Goal: Task Accomplishment & Management: Complete application form

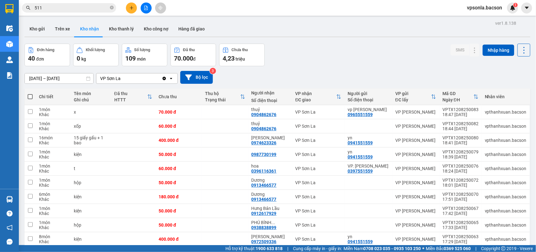
drag, startPoint x: 0, startPoint y: 0, endPoint x: 314, endPoint y: 39, distance: 316.6
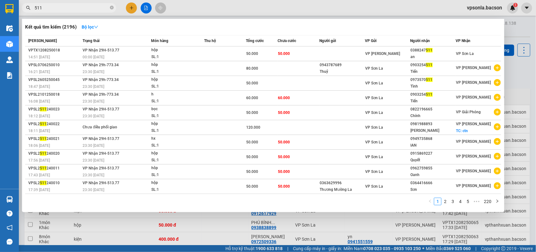
click at [80, 10] on input "511" at bounding box center [72, 7] width 74 height 7
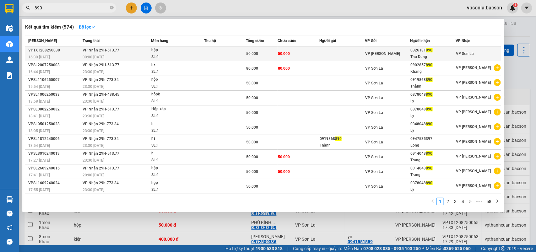
type input "890"
click at [432, 55] on div "Thu Dung" at bounding box center [433, 57] width 45 height 7
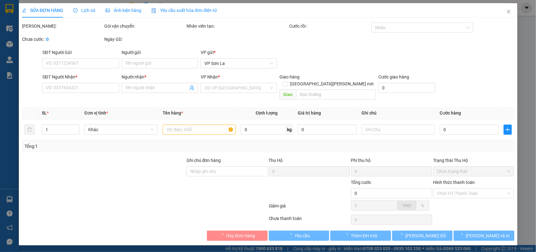
type input "0326131890"
type input "Thu Dung"
type input "50.000"
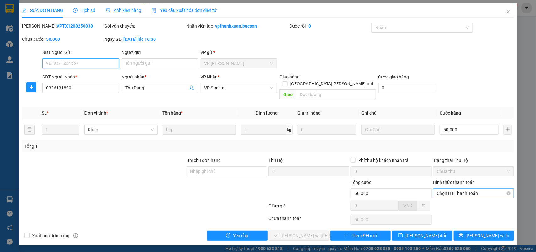
click at [455, 189] on span "Chọn HT Thanh Toán" at bounding box center [474, 193] width 74 height 9
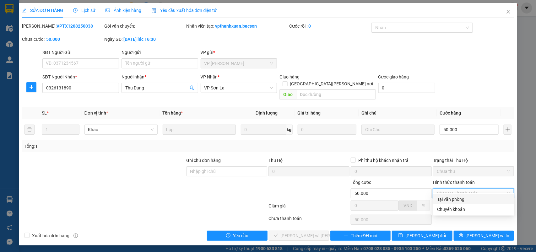
click at [451, 203] on div "Tại văn phòng" at bounding box center [473, 199] width 81 height 10
type input "0"
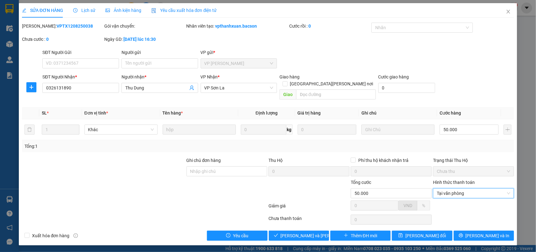
click at [301, 222] on div "Total Paid Fee 0 Total UnPaid Fee 50.000 Cash Collection Total Fee Mã ĐH: VPTX1…" at bounding box center [268, 132] width 493 height 218
click at [302, 224] on div "Total Paid Fee 0 Total UnPaid Fee 50.000 Cash Collection Total Fee Mã ĐH: VPTX1…" at bounding box center [268, 132] width 493 height 218
click at [283, 223] on div "Total Paid Fee 0 Total UnPaid Fee 50.000 Cash Collection Total Fee Mã ĐH: VPTX1…" at bounding box center [268, 132] width 493 height 218
click at [278, 233] on icon "check" at bounding box center [276, 235] width 4 height 4
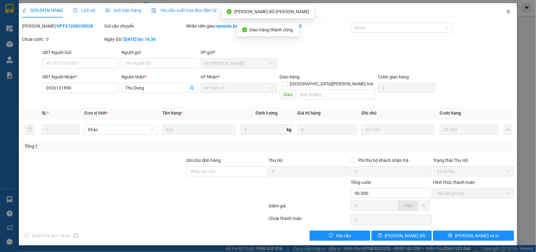
click at [509, 13] on icon "close" at bounding box center [508, 12] width 3 height 4
click at [509, 13] on div "vpsonla.bacson 1" at bounding box center [490, 8] width 56 height 11
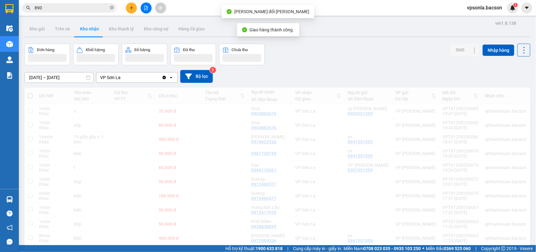
click at [509, 13] on div "vpsonla.bacson 1" at bounding box center [490, 8] width 56 height 11
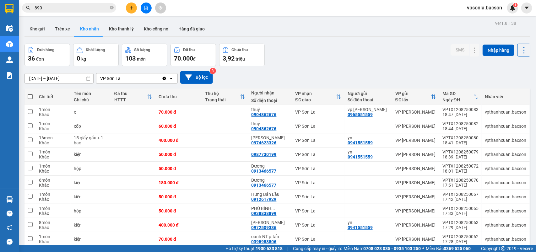
click at [92, 69] on div "[DATE] – [DATE] Press the down arrow key to interact with the calendar and sele…" at bounding box center [278, 77] width 506 height 22
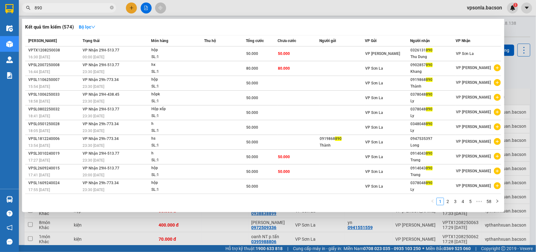
click at [55, 7] on input "890" at bounding box center [72, 7] width 74 height 7
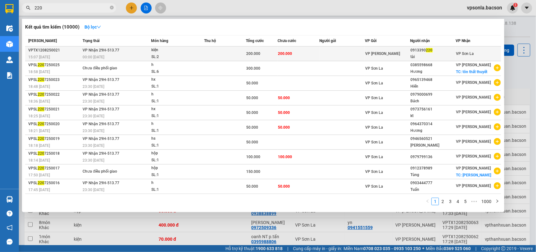
type input "220"
click at [416, 56] on div "tài" at bounding box center [433, 57] width 45 height 7
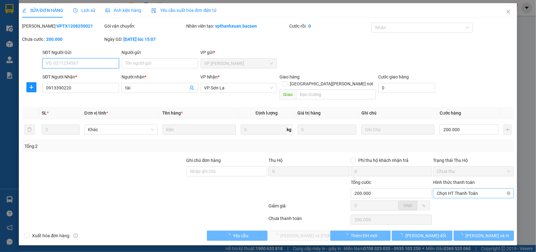
click at [453, 189] on span "Chọn HT Thanh Toán" at bounding box center [474, 193] width 74 height 9
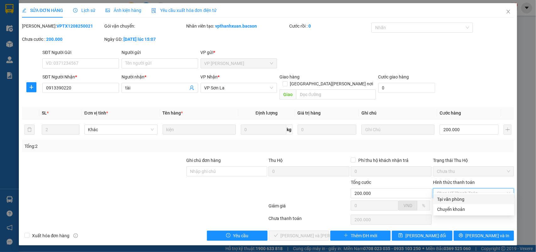
drag, startPoint x: 444, startPoint y: 199, endPoint x: 371, endPoint y: 214, distance: 74.9
click at [443, 200] on div "Tại văn phòng" at bounding box center [474, 199] width 74 height 7
type input "0"
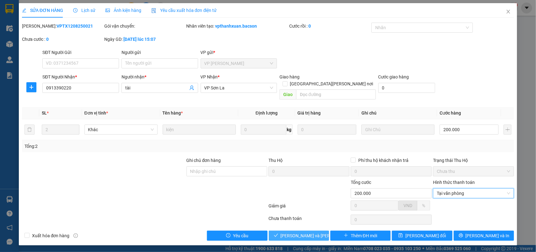
click at [297, 232] on span "[PERSON_NAME] và [PERSON_NAME] hàng" at bounding box center [323, 235] width 85 height 7
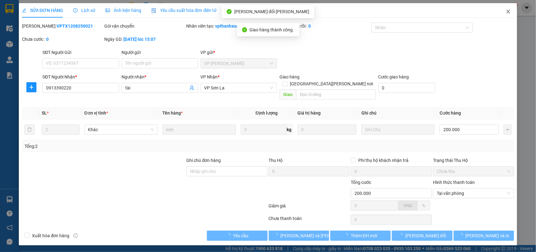
click at [509, 12] on icon "close" at bounding box center [508, 12] width 3 height 4
click at [509, 12] on div "1" at bounding box center [512, 8] width 11 height 11
click at [509, 12] on body "Kết quả [PERSON_NAME] ( 10000 ) Bộ lọc Mã ĐH Trạng thái Món hàng Thu hộ [PERSON…" at bounding box center [268, 126] width 536 height 252
click at [536, 0] on div at bounding box center [536, 0] width 0 height 0
click at [536, 12] on div "Thông báo Thông báo của bạn Tính năng mới Chưa có thông báo mới" at bounding box center [536, 126] width 0 height 252
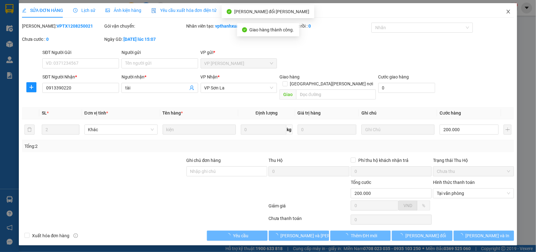
click at [536, 12] on div "Thông báo Thông báo của bạn Tính năng mới Chưa có thông báo mới" at bounding box center [536, 126] width 0 height 252
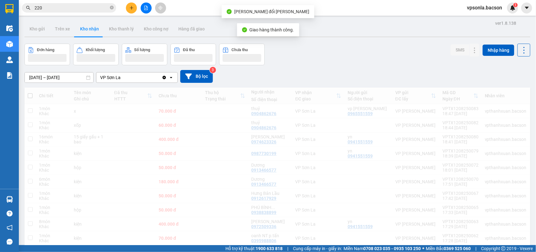
click at [509, 12] on body "Kết quả [PERSON_NAME] ( 10000 ) Bộ lọc Mã ĐH Trạng thái Món hàng Thu hộ [PERSON…" at bounding box center [268, 126] width 536 height 252
click at [509, 12] on div "1" at bounding box center [512, 8] width 11 height 11
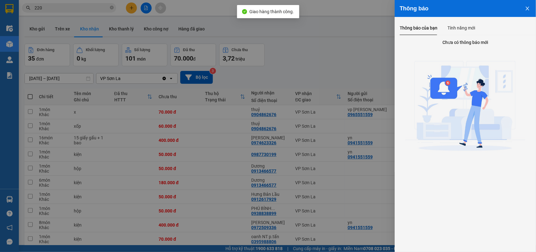
click at [56, 8] on div at bounding box center [268, 126] width 536 height 252
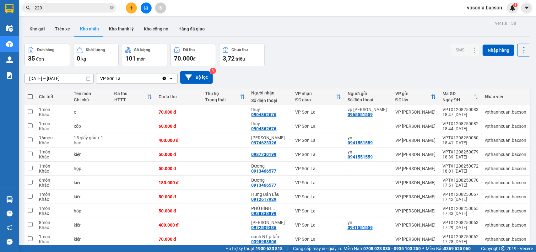
click at [536, 8] on div "Thông báo Thông báo của bạn Tính năng mới Chưa có thông báo mới" at bounding box center [536, 126] width 0 height 252
click at [56, 8] on input "220" at bounding box center [72, 7] width 74 height 7
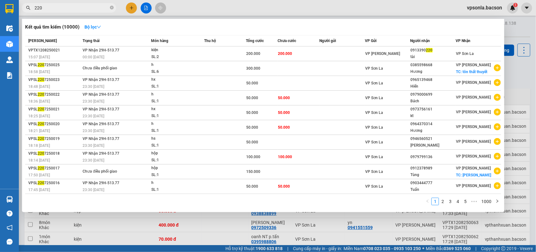
click at [56, 8] on input "220" at bounding box center [72, 7] width 74 height 7
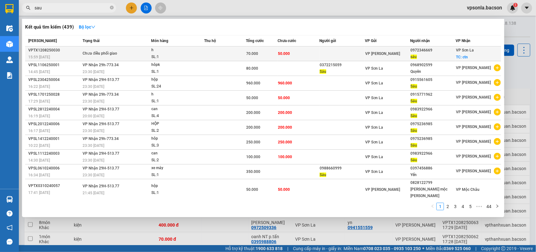
type input "sau"
click at [442, 57] on div "sáu" at bounding box center [433, 57] width 45 height 7
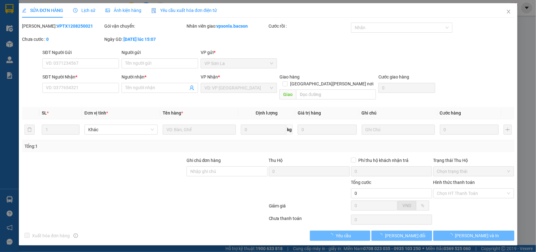
type input "0972346669"
type input "sáu"
checkbox input "true"
type input "ctn"
type input "70.000"
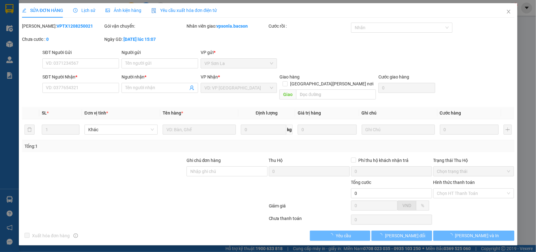
type input "20.000"
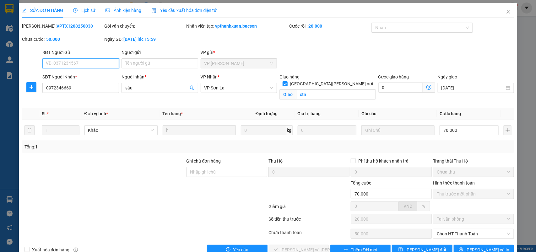
click at [441, 195] on span "Thu trước một phần" at bounding box center [474, 193] width 74 height 9
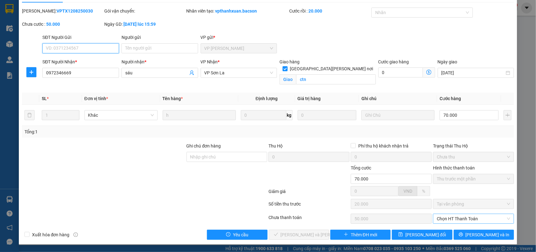
click at [439, 218] on span "Chọn HT Thanh Toán" at bounding box center [474, 218] width 74 height 9
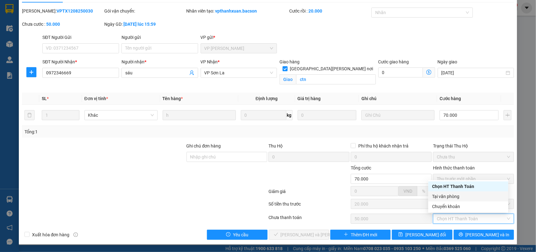
drag, startPoint x: 437, startPoint y: 199, endPoint x: 259, endPoint y: 229, distance: 179.9
click at [437, 200] on div "Tại văn phòng" at bounding box center [468, 196] width 73 height 7
type input "0"
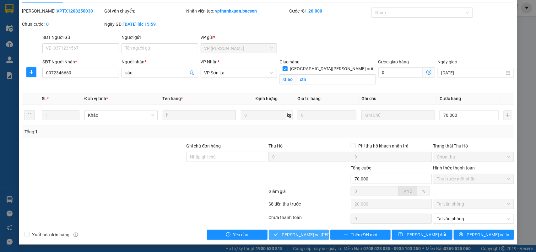
click at [285, 232] on span "[PERSON_NAME] và [PERSON_NAME] hàng" at bounding box center [323, 235] width 85 height 7
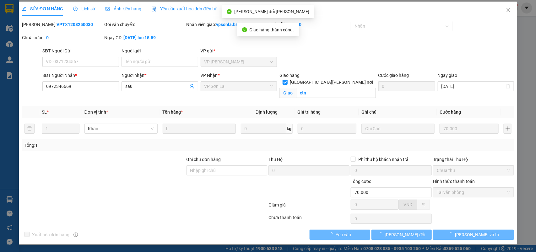
scroll to position [2, 0]
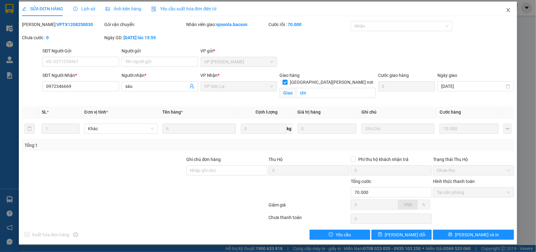
click at [507, 9] on icon "close" at bounding box center [508, 10] width 3 height 4
click at [503, 9] on span "vpsonla.bacson" at bounding box center [484, 8] width 45 height 8
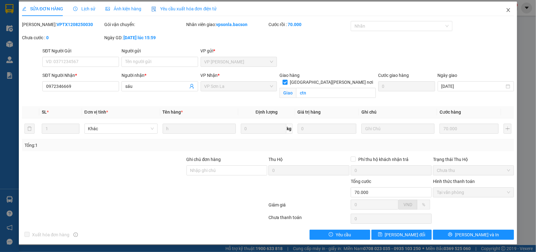
click at [503, 9] on span "vpsonla.bacson" at bounding box center [484, 8] width 45 height 8
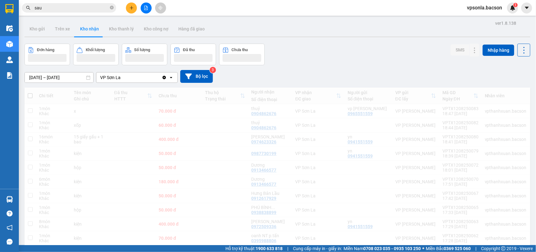
click at [503, 9] on span "vpsonla.bacson" at bounding box center [484, 8] width 45 height 8
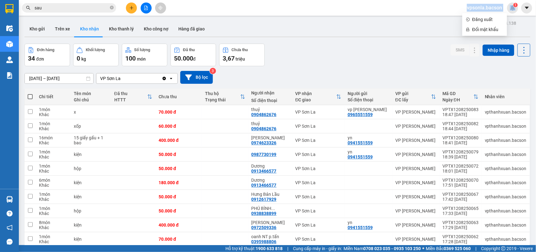
click at [68, 10] on input "sau" at bounding box center [72, 7] width 74 height 7
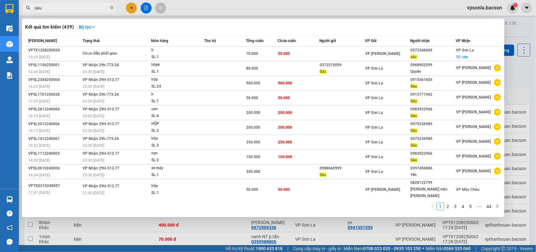
click at [68, 10] on input "sau" at bounding box center [72, 7] width 74 height 7
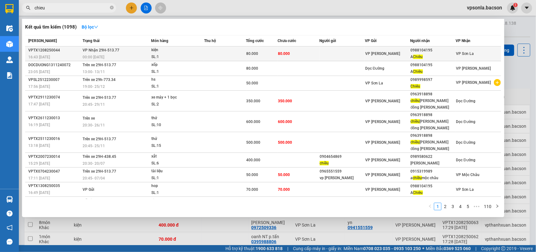
type input "chieu"
click at [399, 50] on div "VP [PERSON_NAME]" at bounding box center [387, 53] width 45 height 7
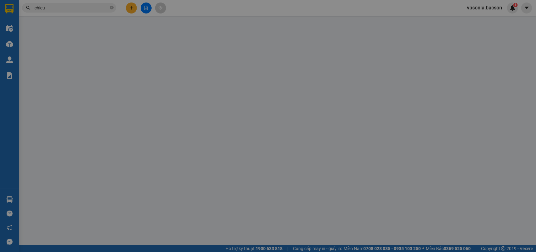
type input "0988104195"
type input "A Chiêu"
type input "80.000"
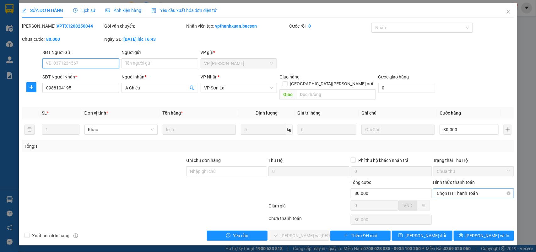
click at [467, 189] on span "Chọn HT Thanh Toán" at bounding box center [474, 193] width 74 height 9
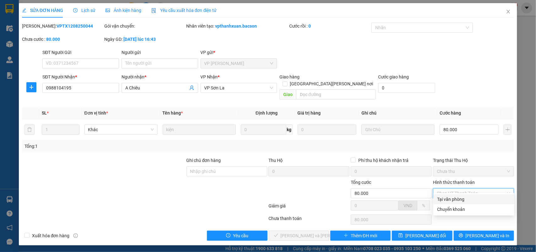
click at [457, 197] on div "Tại văn phòng" at bounding box center [474, 199] width 74 height 7
type input "0"
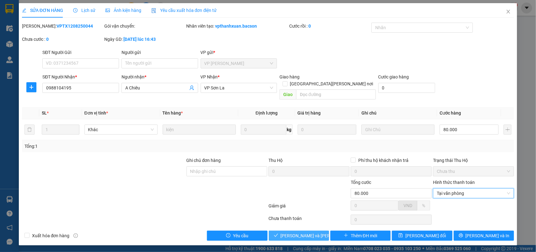
click at [301, 231] on button "[PERSON_NAME] và [PERSON_NAME] hàng" at bounding box center [299, 236] width 60 height 10
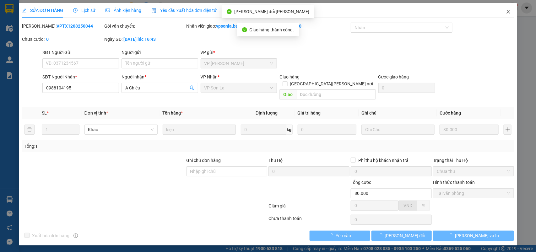
click at [508, 8] on span "Close" at bounding box center [509, 12] width 18 height 18
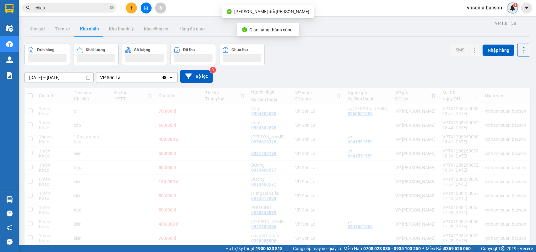
click at [510, 13] on div "1" at bounding box center [512, 8] width 11 height 11
click at [536, 0] on div at bounding box center [536, 0] width 0 height 0
click at [510, 13] on div "1" at bounding box center [512, 8] width 11 height 11
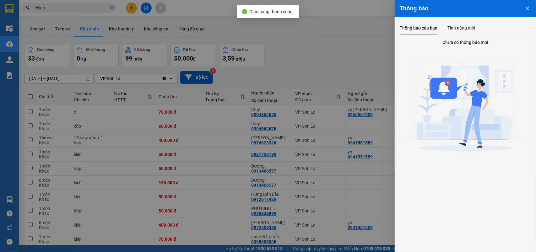
click at [61, 6] on div at bounding box center [268, 126] width 536 height 252
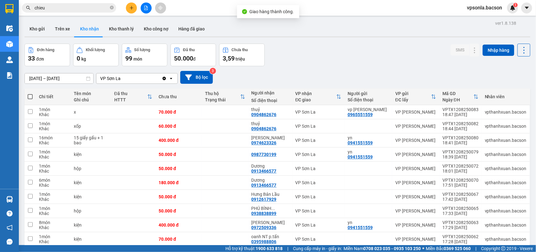
click at [536, 6] on div "Thông báo Thông báo của bạn Tính năng mới Chưa có thông báo mới" at bounding box center [536, 126] width 0 height 252
click at [61, 6] on body "Kết quả [PERSON_NAME] ( 1098 ) Bộ lọc Mã ĐH Trạng thái Món hàng Thu hộ [PERSON_…" at bounding box center [268, 126] width 536 height 252
click at [61, 6] on input "chieu" at bounding box center [72, 7] width 74 height 7
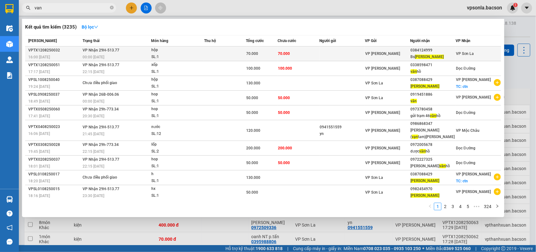
type input "van"
click at [395, 53] on div "VP [PERSON_NAME]" at bounding box center [387, 53] width 45 height 7
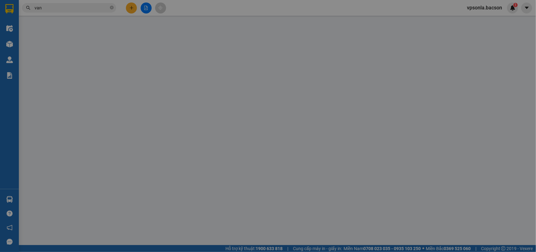
type input "0384124999"
type input "Bs Vân"
type input "70.000"
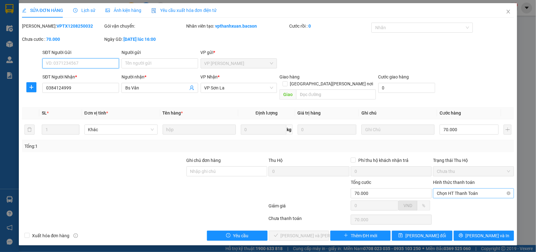
click at [443, 189] on span "Chọn HT Thanh Toán" at bounding box center [474, 193] width 74 height 9
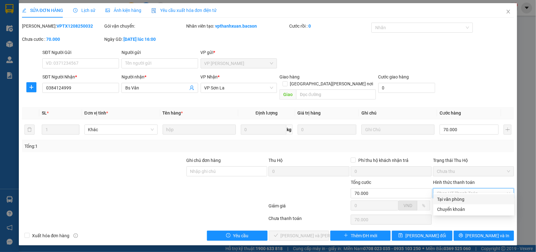
click at [443, 196] on div "Tại văn phòng" at bounding box center [474, 199] width 74 height 7
type input "0"
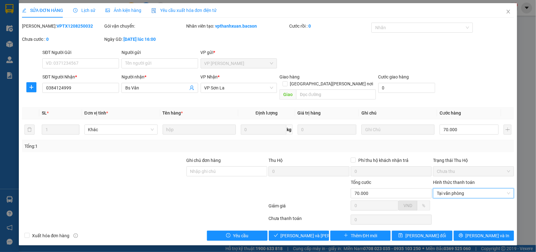
click at [313, 223] on div "Total Paid Fee 0 Total UnPaid Fee 70.000 Cash Collection Total Fee Mã ĐH: VPTX1…" at bounding box center [268, 132] width 493 height 218
click at [307, 232] on span "[PERSON_NAME] và [PERSON_NAME] hàng" at bounding box center [323, 235] width 85 height 7
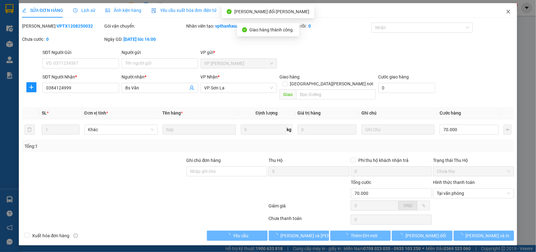
click at [508, 11] on icon "close" at bounding box center [508, 12] width 3 height 4
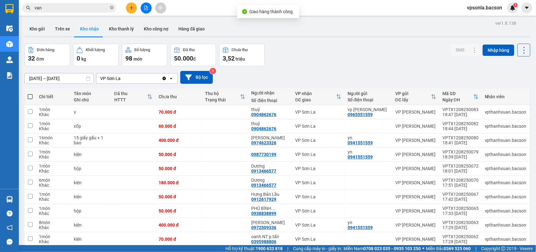
click at [73, 8] on input "van" at bounding box center [72, 7] width 74 height 7
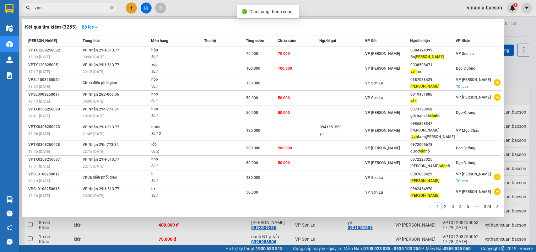
drag, startPoint x: 73, startPoint y: 8, endPoint x: 144, endPoint y: 3, distance: 72.1
click at [76, 8] on input "van" at bounding box center [72, 7] width 74 height 7
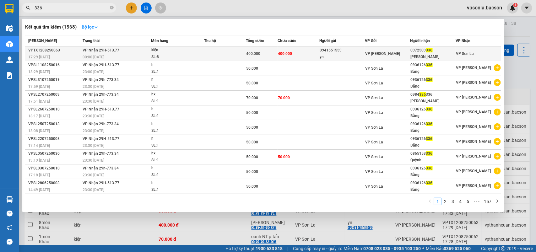
type input "336"
click at [428, 52] on span "336" at bounding box center [429, 50] width 7 height 4
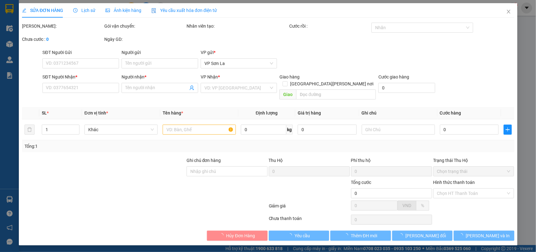
type input "0941551559"
type input "yn"
type input "0972509336"
type input "[PERSON_NAME]"
type input "400.000"
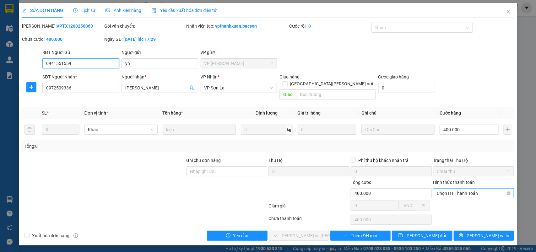
click at [451, 189] on span "Chọn HT Thanh Toán" at bounding box center [474, 193] width 74 height 9
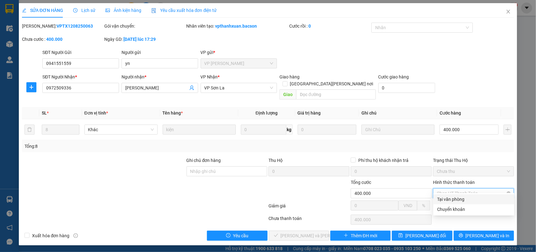
click at [443, 198] on div "Tại văn phòng" at bounding box center [474, 199] width 74 height 7
type input "0"
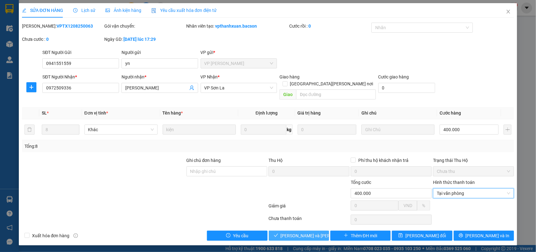
click at [286, 232] on span "[PERSON_NAME] và [PERSON_NAME] hàng" at bounding box center [323, 235] width 85 height 7
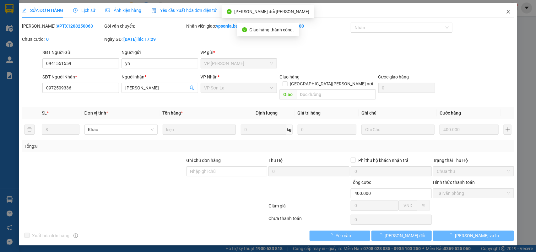
click at [508, 10] on icon "close" at bounding box center [508, 11] width 5 height 5
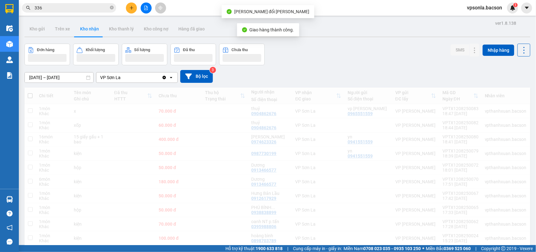
click at [68, 10] on input "336" at bounding box center [72, 7] width 74 height 7
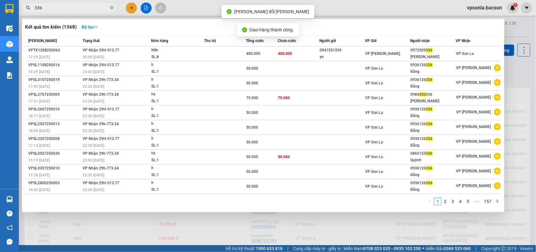
click at [68, 10] on input "336" at bounding box center [72, 7] width 74 height 7
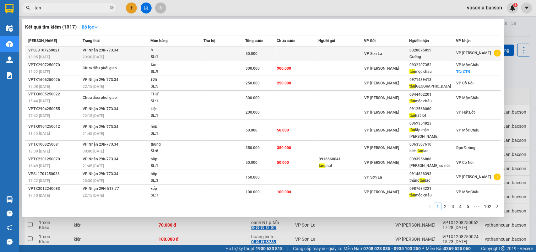
type input "tan"
click at [409, 53] on div "VP Sơn La" at bounding box center [386, 53] width 45 height 7
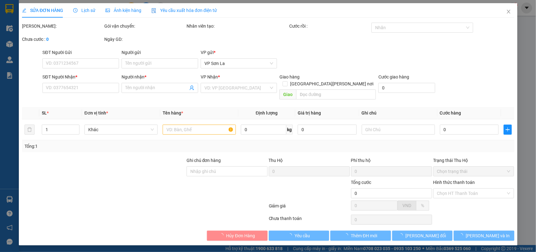
type input "0328075859"
type input "Cường"
type input "50.000"
type input "0"
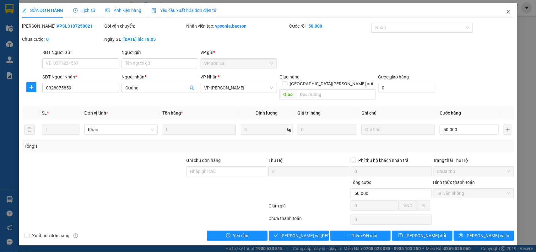
drag, startPoint x: 504, startPoint y: 13, endPoint x: 510, endPoint y: 11, distance: 5.7
click at [504, 13] on span "Close" at bounding box center [509, 12] width 18 height 18
click at [510, 11] on div "1" at bounding box center [512, 8] width 11 height 11
click at [510, 11] on body "Kết quả [PERSON_NAME] ( 1017 ) Bộ lọc Mã ĐH Trạng thái Món hàng Thu hộ [PERSON_…" at bounding box center [268, 126] width 536 height 252
click at [536, 0] on div at bounding box center [536, 0] width 0 height 0
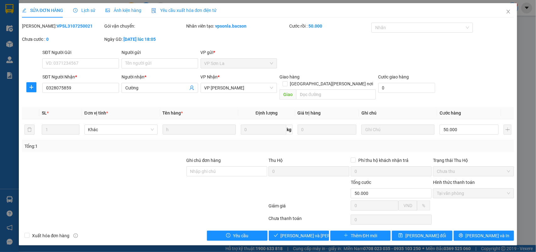
click at [536, 11] on div "Thông báo Thông báo của bạn Tính năng mới Chưa có thông báo mới" at bounding box center [536, 126] width 0 height 252
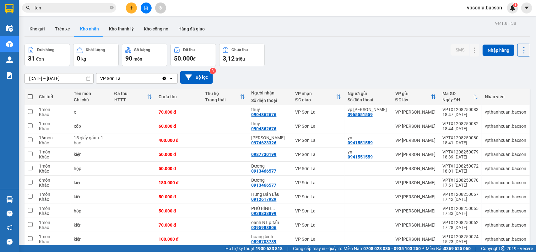
click at [74, 10] on input "tan" at bounding box center [72, 7] width 74 height 7
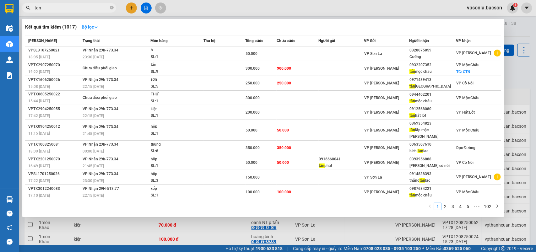
click at [74, 10] on input "tan" at bounding box center [72, 7] width 74 height 7
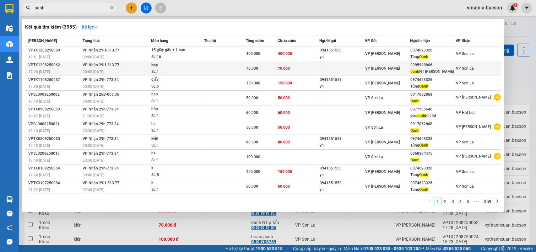
type input "oanh"
click at [423, 69] on div "[PERSON_NAME] NT [PERSON_NAME]" at bounding box center [433, 71] width 45 height 7
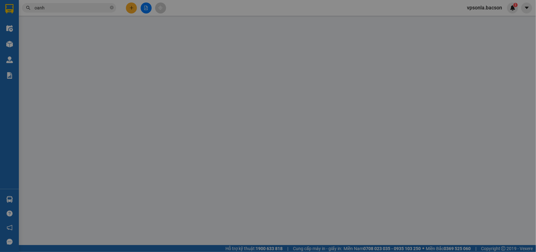
type input "0395988806"
type input "oanh NT p.tấn"
type input "70.000"
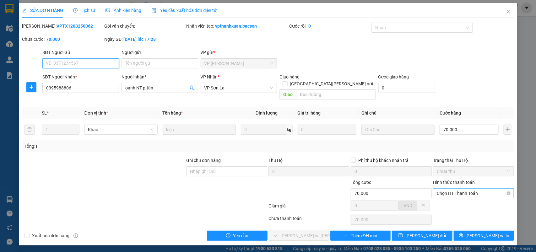
click at [461, 189] on span "Chọn HT Thanh Toán" at bounding box center [474, 193] width 74 height 9
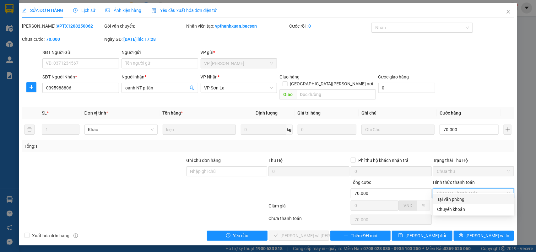
drag, startPoint x: 455, startPoint y: 199, endPoint x: 424, endPoint y: 209, distance: 32.2
click at [455, 199] on div "Tại văn phòng" at bounding box center [474, 199] width 74 height 7
type input "0"
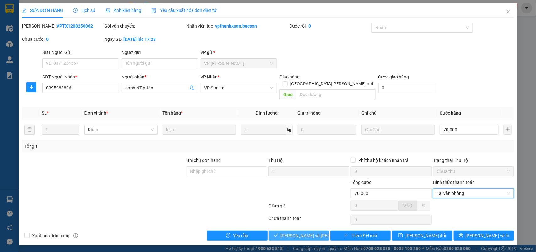
click at [305, 232] on span "[PERSON_NAME] và [PERSON_NAME] hàng" at bounding box center [323, 235] width 85 height 7
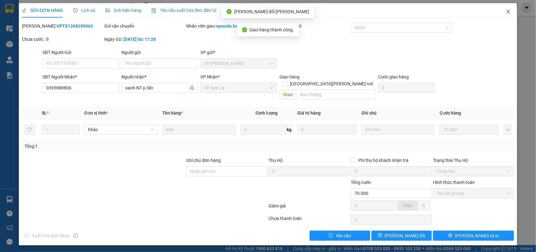
click at [510, 10] on icon "close" at bounding box center [508, 12] width 3 height 4
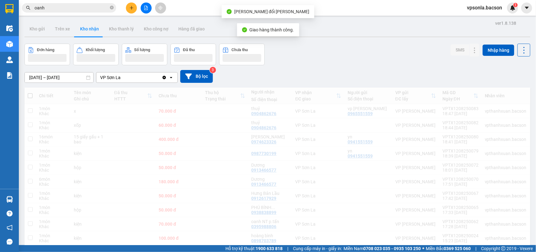
click at [510, 10] on img at bounding box center [513, 8] width 6 height 6
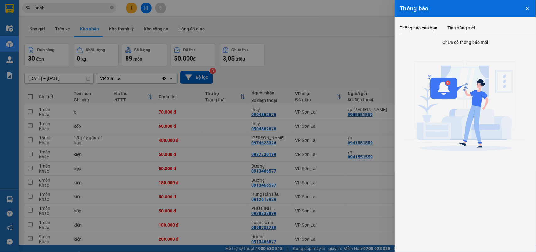
click at [330, 59] on div at bounding box center [268, 126] width 536 height 252
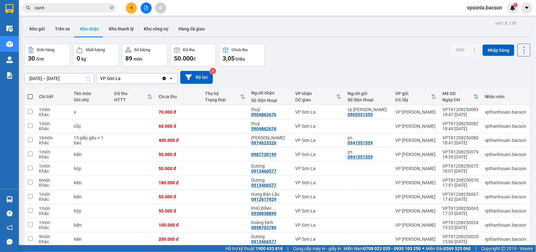
click at [125, 6] on div at bounding box center [146, 8] width 47 height 11
click at [129, 6] on button at bounding box center [131, 8] width 11 height 11
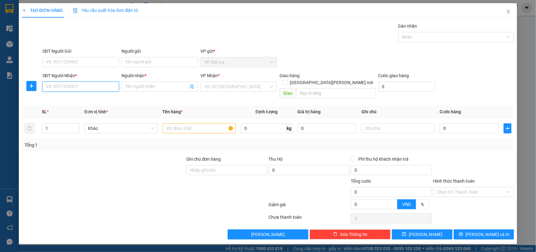
click at [83, 88] on input "SĐT Người Nhận *" at bounding box center [80, 87] width 77 height 10
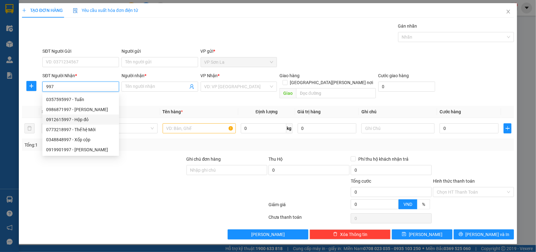
click at [76, 119] on div "0912615997 - Hộp đỏ" at bounding box center [80, 119] width 69 height 7
type input "0912615997"
type input "Hộp đỏ"
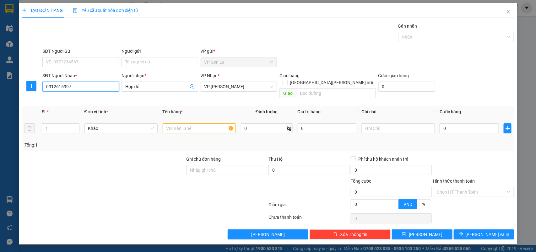
type input "0912615997"
click at [180, 126] on input "text" at bounding box center [199, 128] width 73 height 10
type input "hộp"
click at [456, 123] on input "0" at bounding box center [469, 128] width 59 height 10
type input "50"
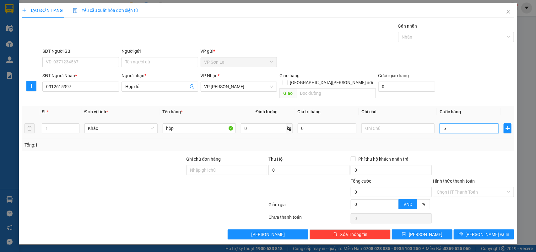
type input "50"
click at [474, 142] on div "Tổng: 1" at bounding box center [269, 145] width 488 height 7
type input "50.000"
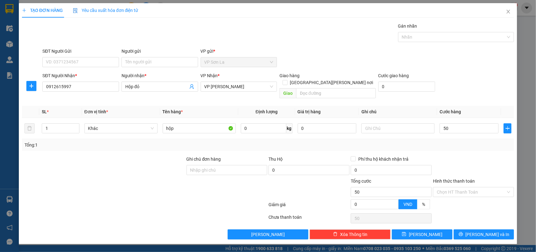
type input "50.000"
click at [78, 83] on input "0912615997" at bounding box center [80, 87] width 77 height 10
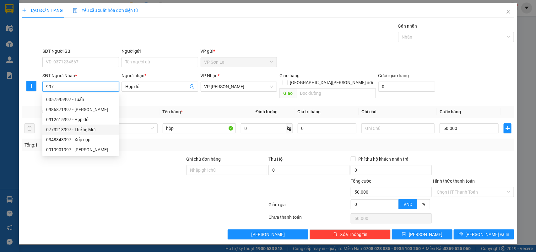
click at [85, 130] on div "0773218997 - Thế hệ Mới" at bounding box center [80, 129] width 69 height 7
type input "0773218997"
type input "Thế hệ Mới"
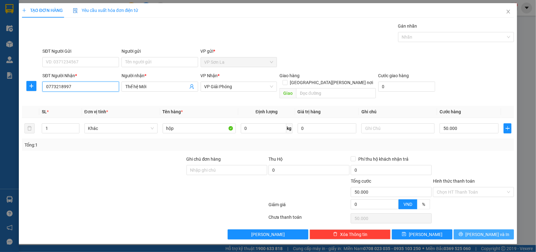
type input "0773218997"
click at [488, 231] on span "[PERSON_NAME] và In" at bounding box center [488, 234] width 44 height 7
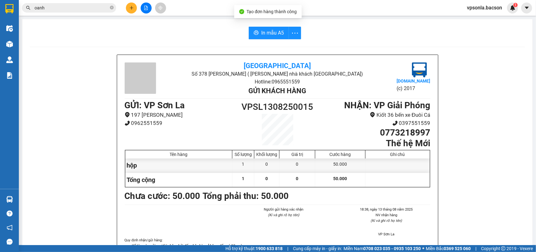
click at [262, 26] on div "In mẫu A5 Bắc Sơn Số 378 [PERSON_NAME] ( [PERSON_NAME] nhà khách [GEOGRAPHIC_DA…" at bounding box center [277, 159] width 510 height 281
click at [266, 35] on span "In mẫu A5" at bounding box center [272, 33] width 23 height 8
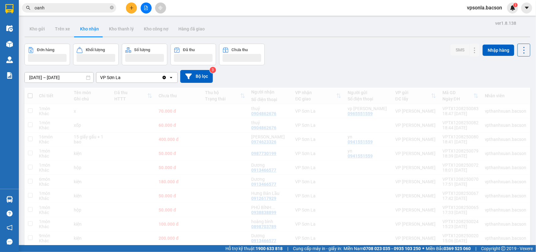
click at [112, 8] on icon "close-circle" at bounding box center [112, 8] width 4 height 4
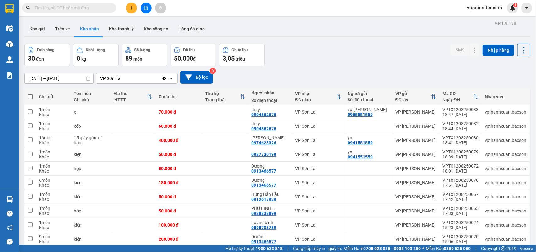
click at [365, 69] on div "[DATE] – [DATE] Press the down arrow key to interact with the calendar and sele…" at bounding box center [278, 77] width 506 height 22
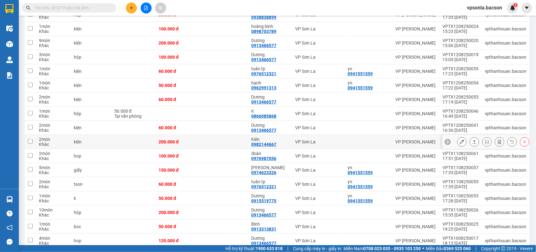
click at [460, 142] on icon at bounding box center [462, 142] width 4 height 4
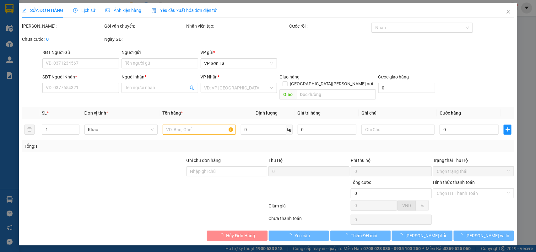
type input "0982144667"
type input "Kiên"
type input "200.000"
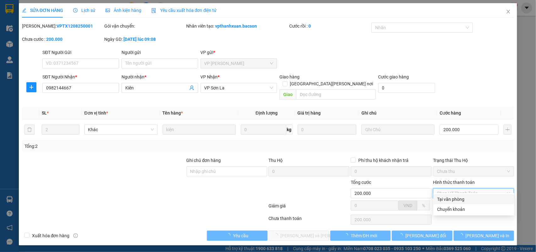
click at [447, 200] on div "Tại văn phòng" at bounding box center [474, 199] width 74 height 7
type input "0"
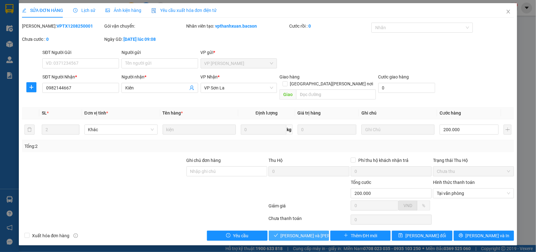
click at [313, 232] on span "[PERSON_NAME] và [PERSON_NAME] hàng" at bounding box center [323, 235] width 85 height 7
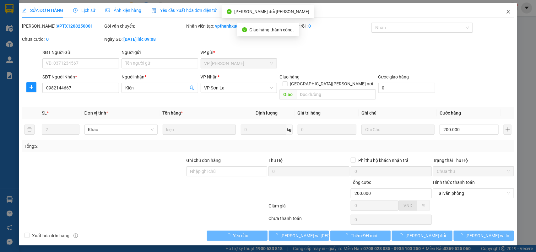
click at [508, 13] on icon "close" at bounding box center [508, 12] width 3 height 4
click at [508, 13] on div "vpsonla.bacson 1" at bounding box center [490, 8] width 56 height 11
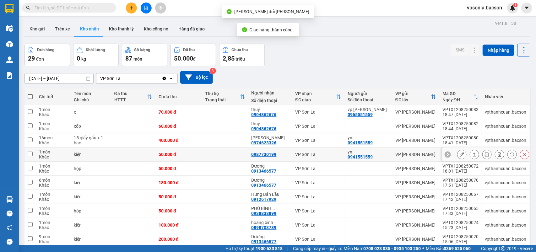
scroll to position [39, 0]
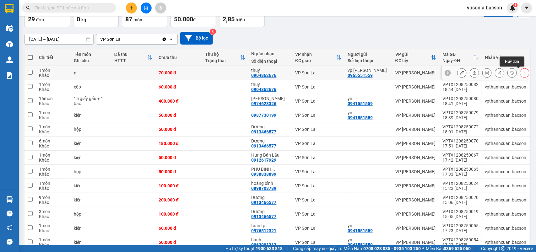
click at [523, 72] on icon at bounding box center [525, 73] width 4 height 4
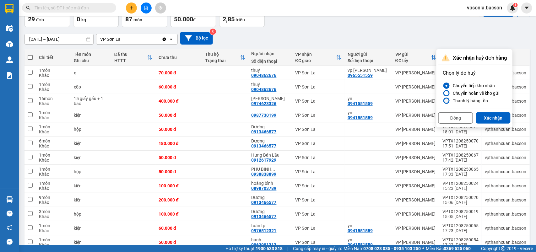
click at [489, 98] on label "Thanh lý hàng tồn" at bounding box center [474, 101] width 63 height 8
click at [443, 101] on input "Thanh lý hàng tồn" at bounding box center [443, 101] width 0 height 0
click at [498, 120] on button "Xác nhận" at bounding box center [493, 117] width 35 height 11
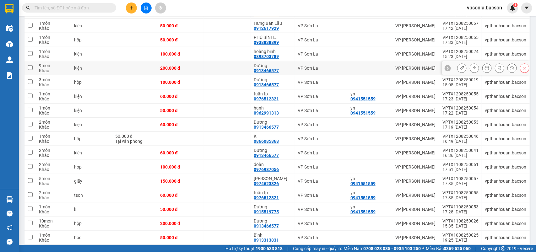
scroll to position [0, 0]
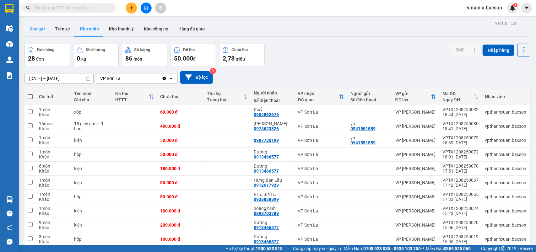
click at [43, 28] on button "Kho gửi" at bounding box center [37, 28] width 25 height 15
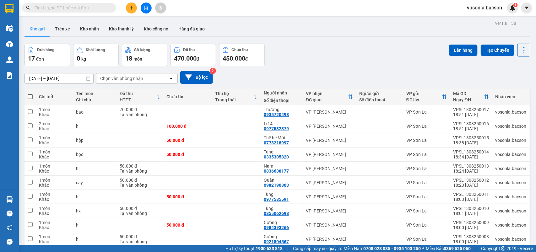
click at [302, 76] on div "[DATE] – [DATE] Press the down arrow key to interact with the calendar and sele…" at bounding box center [278, 77] width 506 height 13
click at [479, 126] on icon at bounding box center [481, 126] width 4 height 4
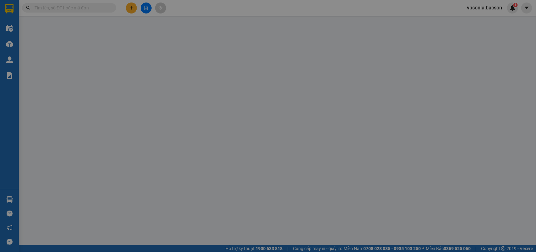
type input "0977532379"
type input "tx14"
type input "100.000"
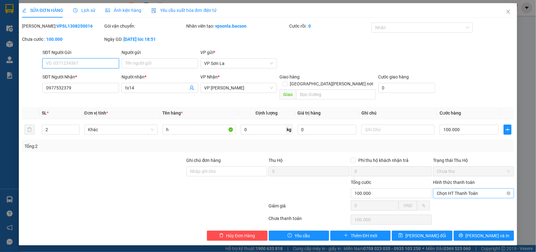
click at [456, 189] on span "Chọn HT Thanh Toán" at bounding box center [474, 193] width 74 height 9
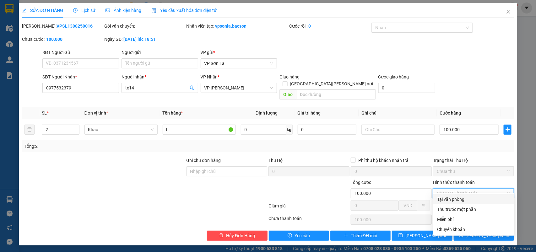
click at [444, 199] on div "Tại văn phòng" at bounding box center [474, 199] width 74 height 7
type input "0"
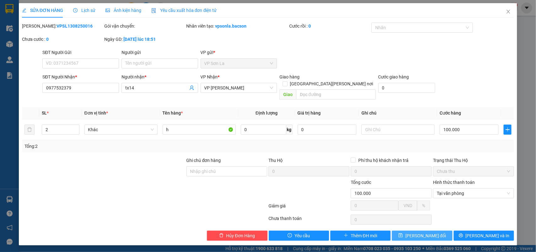
click at [417, 232] on span "[PERSON_NAME] đổi" at bounding box center [426, 235] width 41 height 7
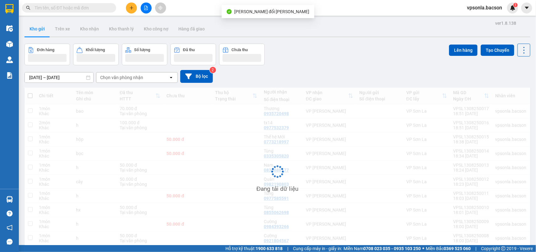
click at [508, 11] on div "vpsonla.bacson 1" at bounding box center [490, 8] width 56 height 11
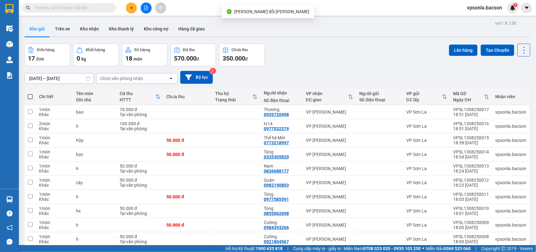
click at [317, 64] on div "Đơn hàng 17 đơn [PERSON_NAME] 0 kg Số [PERSON_NAME] 18 món Đã thu 570.000 [PERS…" at bounding box center [278, 55] width 506 height 23
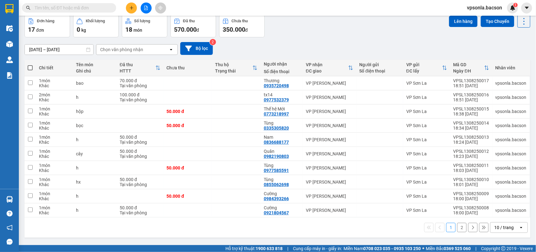
drag, startPoint x: 496, startPoint y: 228, endPoint x: 496, endPoint y: 225, distance: 3.5
click at [496, 228] on div "10 / trang" at bounding box center [503, 228] width 19 height 6
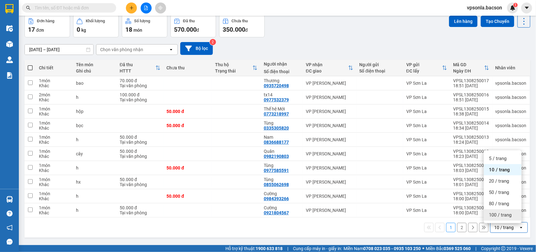
click at [495, 214] on span "100 / trang" at bounding box center [500, 215] width 23 height 6
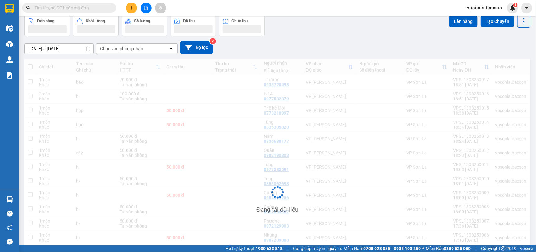
scroll to position [0, 0]
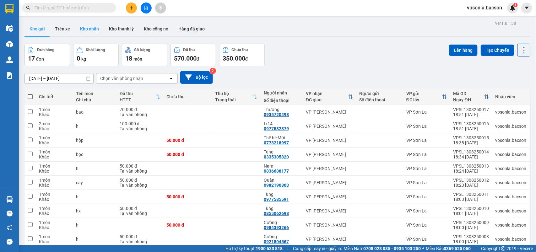
click at [92, 31] on button "Kho nhận" at bounding box center [89, 28] width 29 height 15
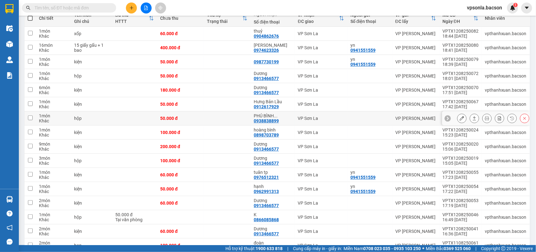
scroll to position [157, 0]
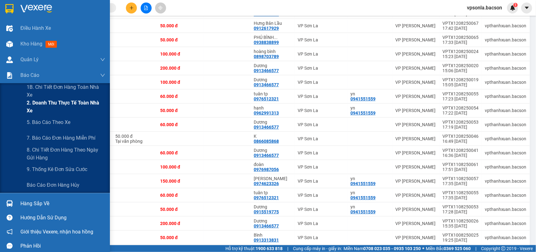
click at [46, 109] on span "2. Doanh thu thực tế toàn nhà xe" at bounding box center [66, 107] width 79 height 16
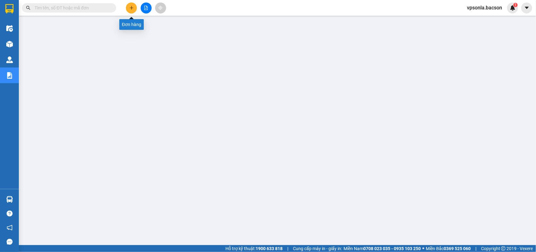
click at [130, 5] on button at bounding box center [131, 8] width 11 height 11
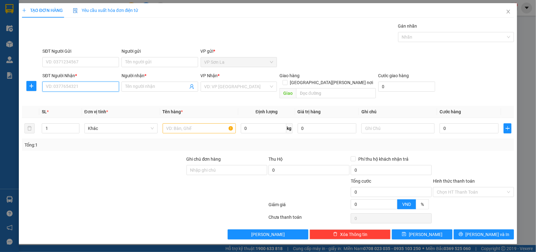
click at [85, 90] on input "SĐT Người Nhận *" at bounding box center [80, 87] width 77 height 10
click at [71, 97] on div "0988888888 - Răng" at bounding box center [80, 99] width 69 height 7
type input "0988888888"
type input "Răng"
type input "0988888888"
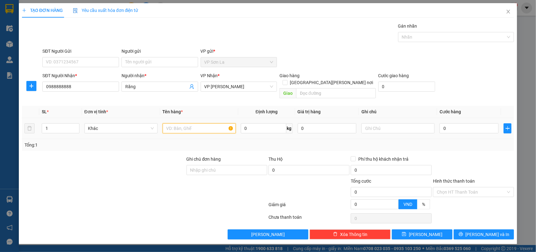
click at [195, 123] on input "text" at bounding box center [199, 128] width 73 height 10
type input "h"
click at [466, 127] on input "0" at bounding box center [469, 128] width 59 height 10
type input "40"
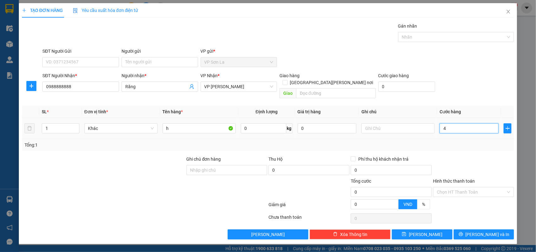
type input "40"
type input "40.000"
click at [447, 189] on input "Hình thức thanh toán" at bounding box center [471, 192] width 69 height 9
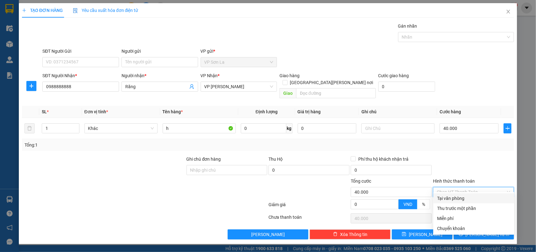
click at [444, 199] on div "Tại văn phòng" at bounding box center [474, 198] width 74 height 7
type input "0"
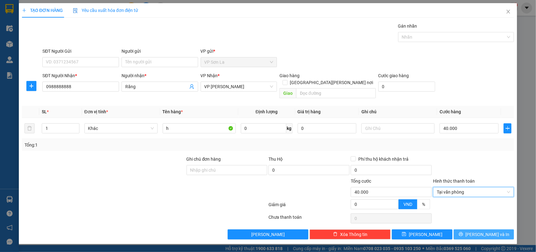
click at [466, 230] on button "[PERSON_NAME] và In" at bounding box center [484, 235] width 60 height 10
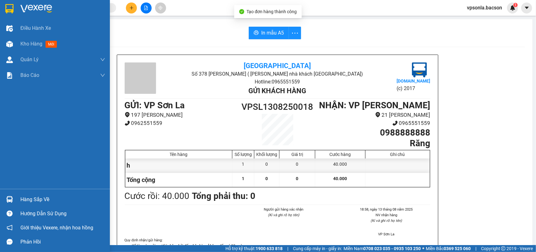
click at [7, 7] on img at bounding box center [9, 8] width 8 height 9
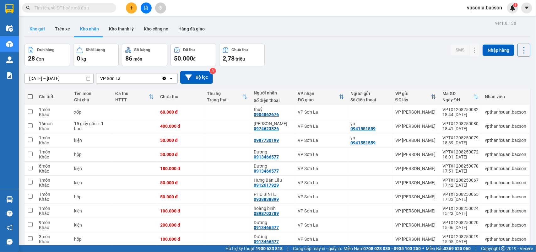
click at [42, 24] on button "Kho gửi" at bounding box center [37, 28] width 25 height 15
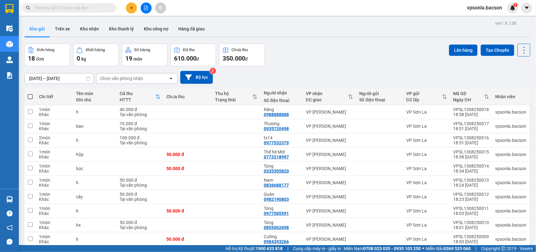
click at [143, 78] on div "Chọn văn phòng nhận" at bounding box center [132, 79] width 72 height 10
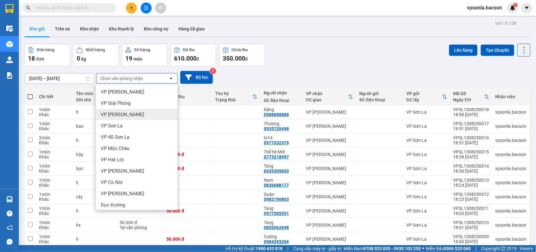
drag, startPoint x: 125, startPoint y: 112, endPoint x: 35, endPoint y: 112, distance: 90.2
click at [125, 112] on span "VP [PERSON_NAME]" at bounding box center [122, 115] width 43 height 6
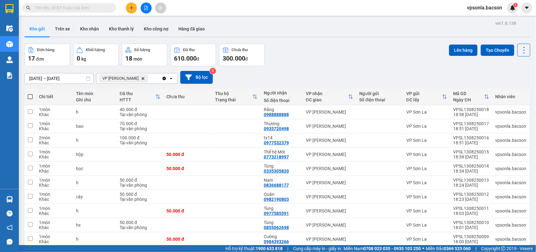
click at [31, 95] on span at bounding box center [30, 96] width 5 height 5
click at [30, 94] on input "checkbox" at bounding box center [30, 94] width 0 height 0
checkbox input "true"
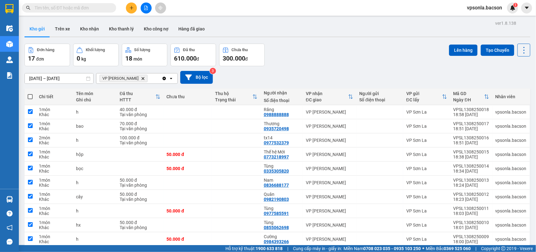
checkbox input "true"
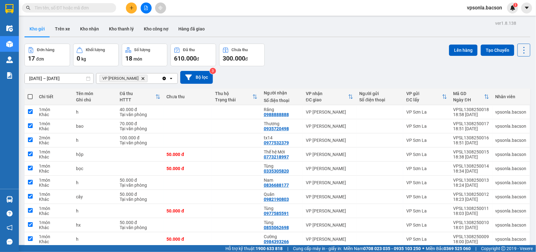
checkbox input "true"
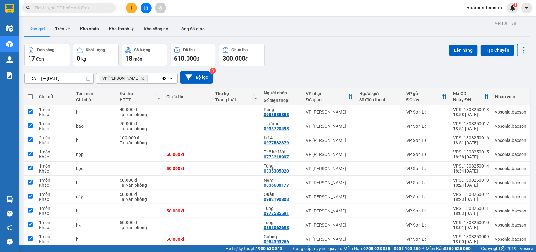
checkbox input "true"
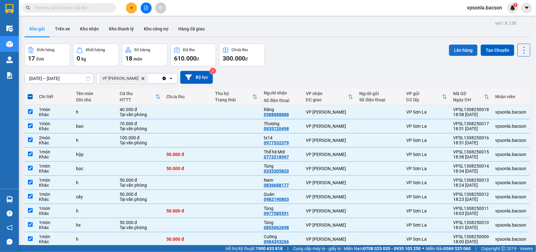
click at [451, 49] on button "Lên hàng" at bounding box center [463, 50] width 29 height 11
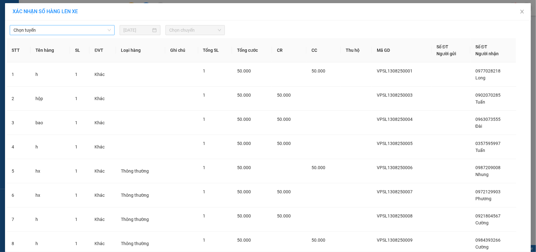
click at [38, 29] on span "Chọn tuyến" at bounding box center [62, 29] width 97 height 9
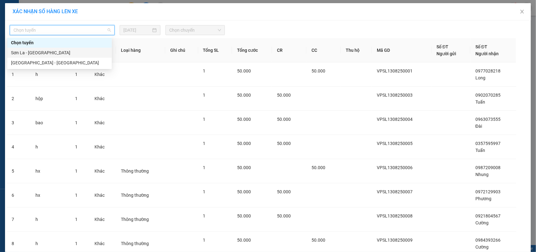
click at [21, 52] on div "Sơn La - [GEOGRAPHIC_DATA]" at bounding box center [59, 52] width 97 height 7
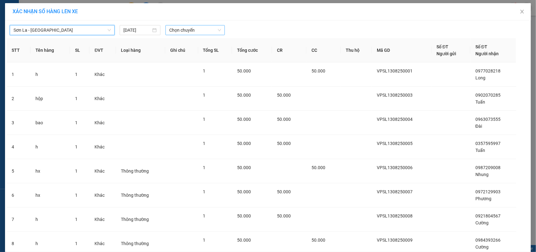
click at [177, 32] on span "Chọn chuyến" at bounding box center [195, 29] width 52 height 9
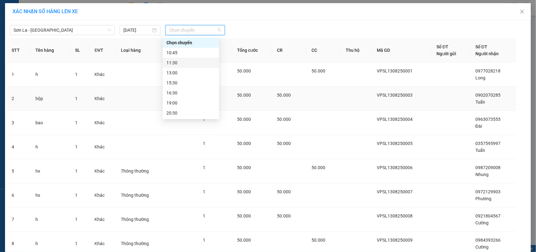
scroll to position [30, 0]
click at [172, 110] on div "22:30" at bounding box center [190, 113] width 49 height 7
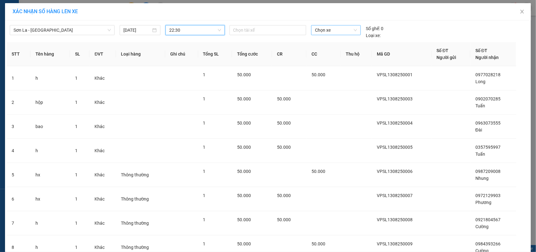
click at [324, 30] on span "Chọn xe" at bounding box center [336, 29] width 42 height 9
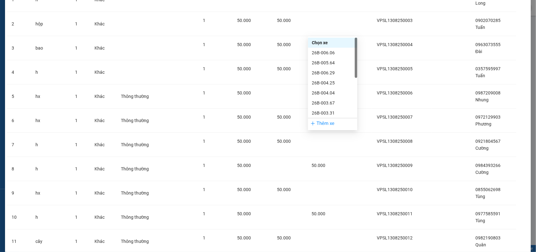
scroll to position [90, 0]
click at [321, 111] on div "29h-773.34" at bounding box center [333, 113] width 42 height 7
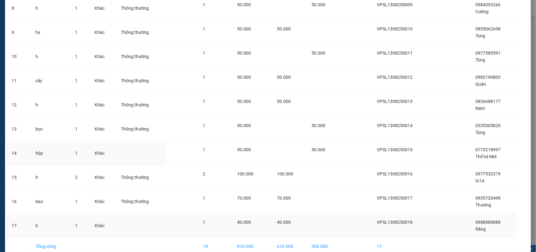
scroll to position [269, 0]
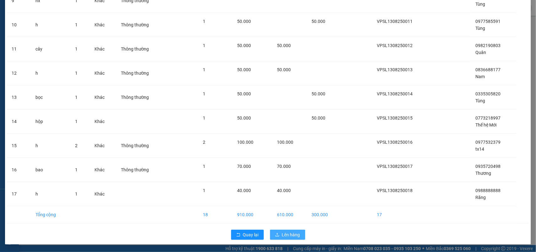
click at [284, 232] on span "Lên hàng" at bounding box center [291, 235] width 18 height 7
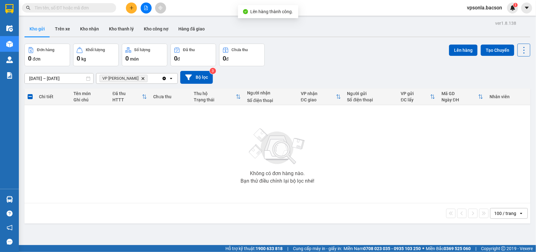
click at [164, 79] on icon "Clear all" at bounding box center [164, 78] width 3 height 3
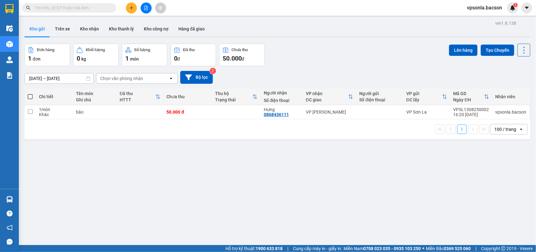
click at [30, 97] on span at bounding box center [30, 96] width 5 height 5
click at [30, 94] on input "checkbox" at bounding box center [30, 94] width 0 height 0
checkbox input "true"
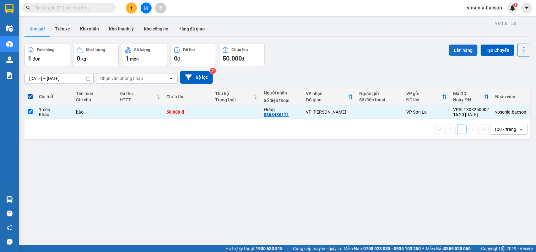
click at [461, 49] on button "Lên hàng" at bounding box center [463, 50] width 29 height 11
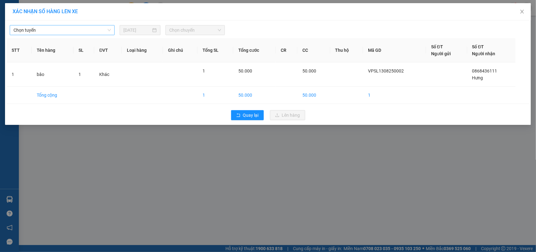
click at [72, 32] on span "Chọn tuyến" at bounding box center [62, 29] width 97 height 9
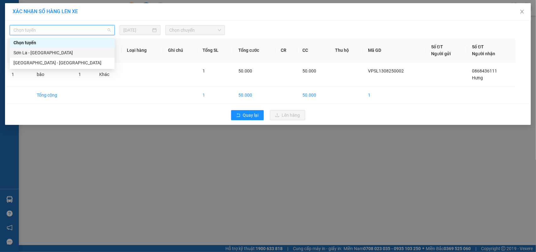
click at [23, 50] on div "Sơn La - [GEOGRAPHIC_DATA]" at bounding box center [62, 52] width 97 height 7
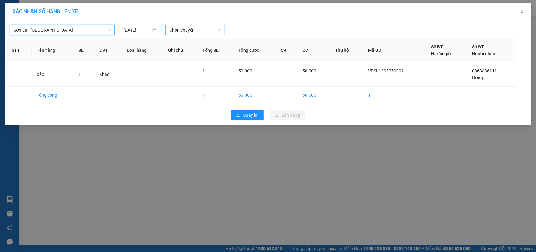
click at [203, 26] on span "Chọn chuyến" at bounding box center [195, 29] width 52 height 9
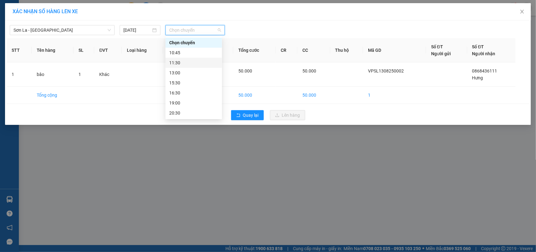
click at [178, 59] on div "11:30" at bounding box center [194, 63] width 57 height 10
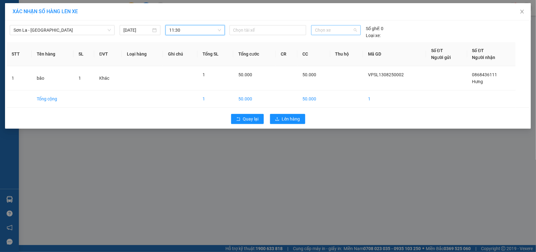
click at [328, 32] on span "Chọn xe" at bounding box center [336, 29] width 42 height 9
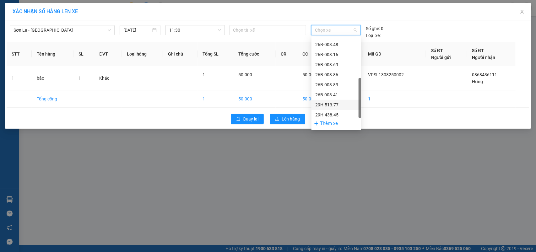
scroll to position [90, 0]
click at [322, 109] on div "29h-773.34" at bounding box center [337, 113] width 50 height 10
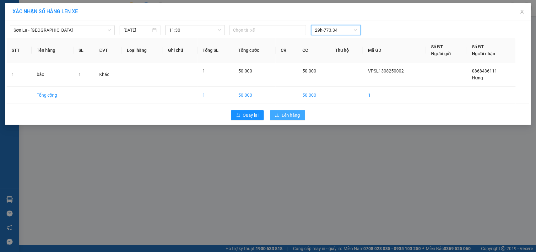
click at [292, 116] on span "Lên hàng" at bounding box center [291, 115] width 18 height 7
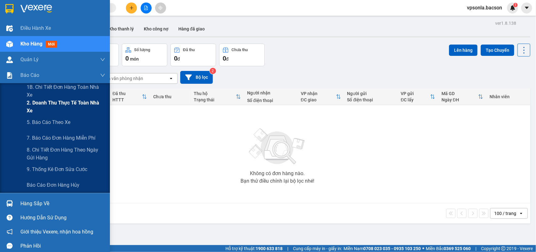
click at [40, 103] on span "2. Doanh thu thực tế toàn nhà xe" at bounding box center [66, 107] width 79 height 16
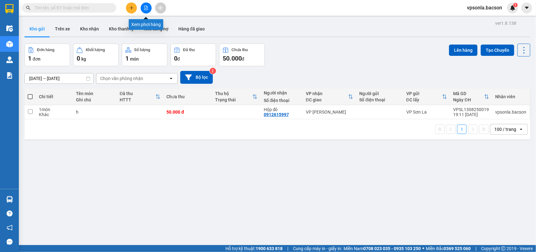
click at [146, 12] on button at bounding box center [146, 8] width 11 height 11
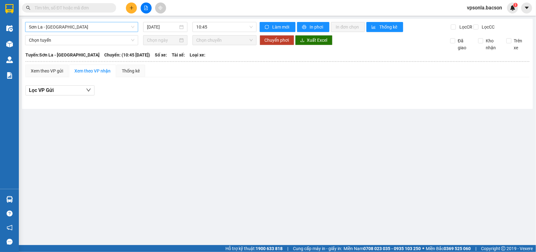
click at [95, 28] on span "Sơn La - [GEOGRAPHIC_DATA]" at bounding box center [82, 26] width 106 height 9
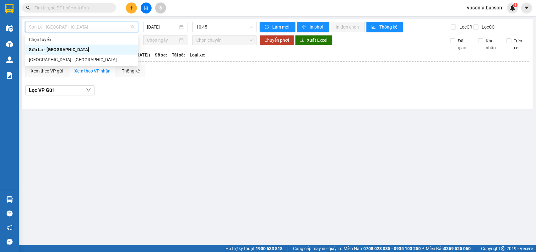
click at [85, 47] on div "Sơn La - [GEOGRAPHIC_DATA]" at bounding box center [82, 49] width 106 height 7
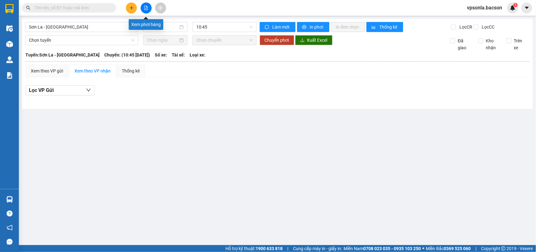
click at [148, 8] on icon "file-add" at bounding box center [145, 8] width 3 height 4
click at [175, 26] on input "[DATE]" at bounding box center [162, 27] width 31 height 7
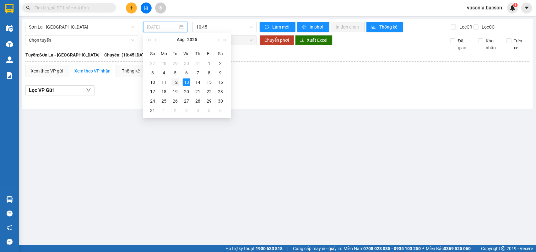
click at [173, 81] on div "12" at bounding box center [176, 83] width 8 height 8
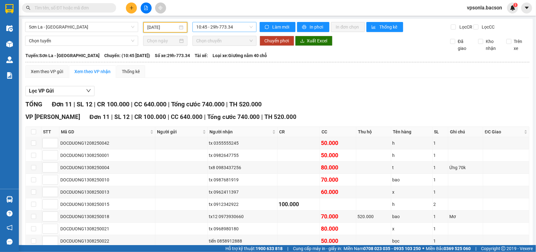
click at [240, 30] on span "10:45 - 29h-773.34" at bounding box center [224, 26] width 56 height 9
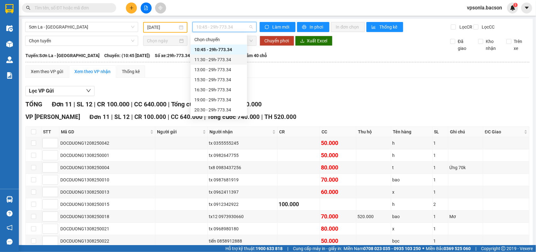
click at [233, 57] on div "11:30 - 29h-773.34" at bounding box center [218, 59] width 49 height 7
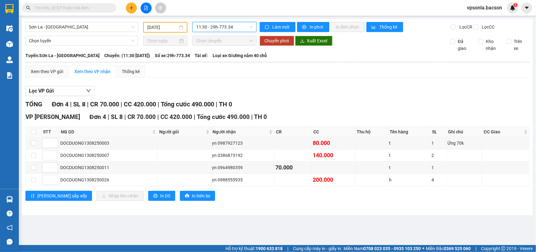
click at [238, 27] on span "11:30 - 29h-773.34" at bounding box center [224, 26] width 56 height 9
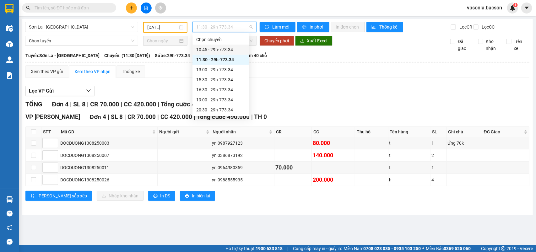
click at [232, 52] on div "10:45 - 29h-773.34" at bounding box center [220, 49] width 49 height 7
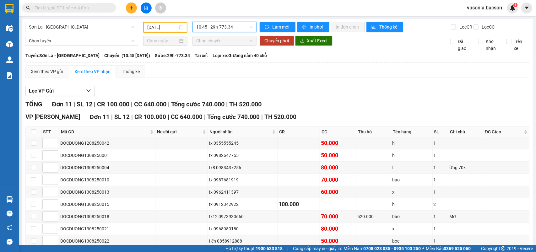
click at [228, 27] on span "10:45 - 29h-773.34" at bounding box center [224, 26] width 56 height 9
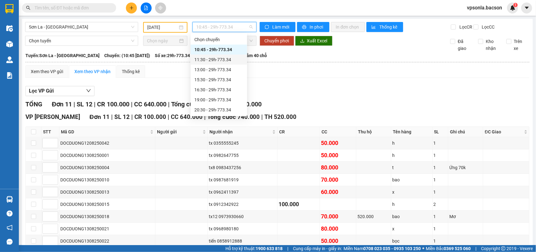
click at [223, 59] on div "11:30 - 29h-773.34" at bounding box center [218, 59] width 49 height 7
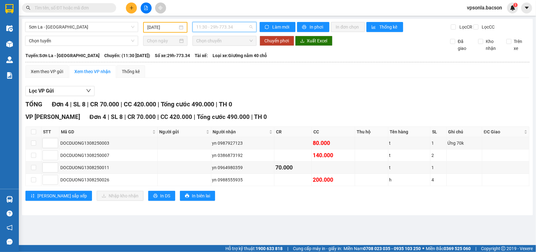
click at [238, 29] on span "11:30 - 29h-773.34" at bounding box center [224, 26] width 56 height 9
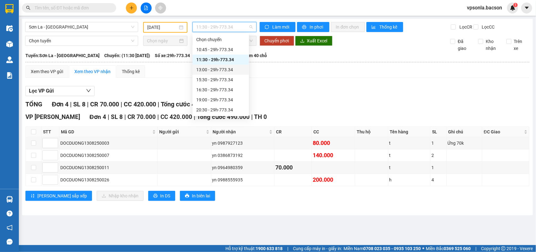
click at [226, 70] on div "13:00 - 29h-773.34" at bounding box center [220, 69] width 49 height 7
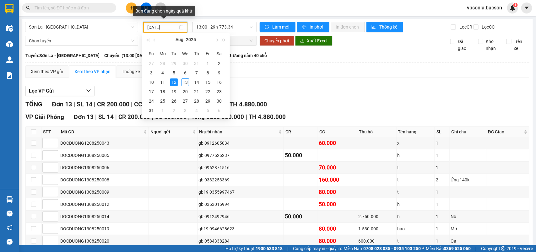
click at [170, 27] on input "12/08/2025" at bounding box center [162, 27] width 30 height 7
click at [161, 82] on div "11" at bounding box center [163, 83] width 8 height 8
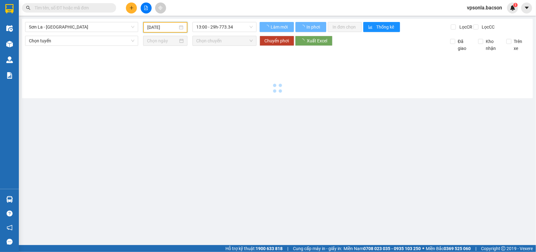
type input "11/08/2025"
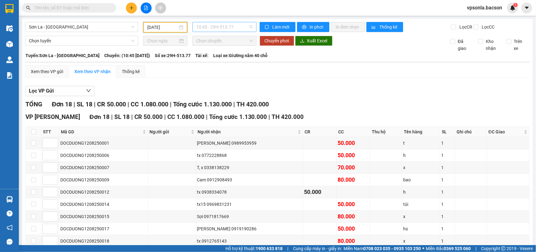
click at [236, 29] on span "10:45 - 29H-513.77" at bounding box center [224, 26] width 56 height 9
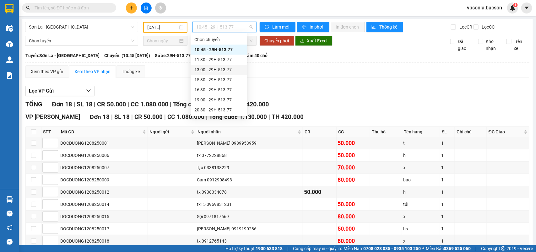
click at [228, 72] on div "13:00 - 29H-513.77" at bounding box center [218, 69] width 49 height 7
